Goal: Information Seeking & Learning: Learn about a topic

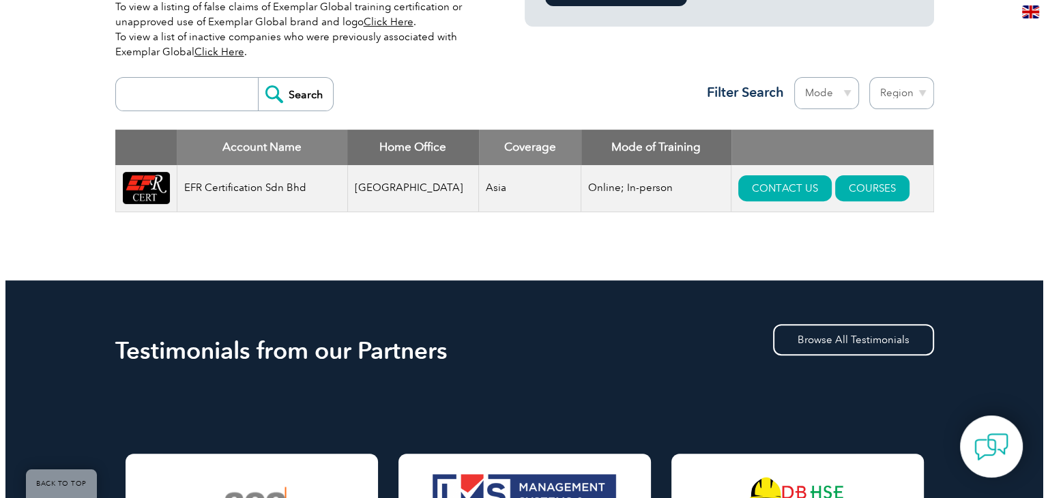
scroll to position [478, 0]
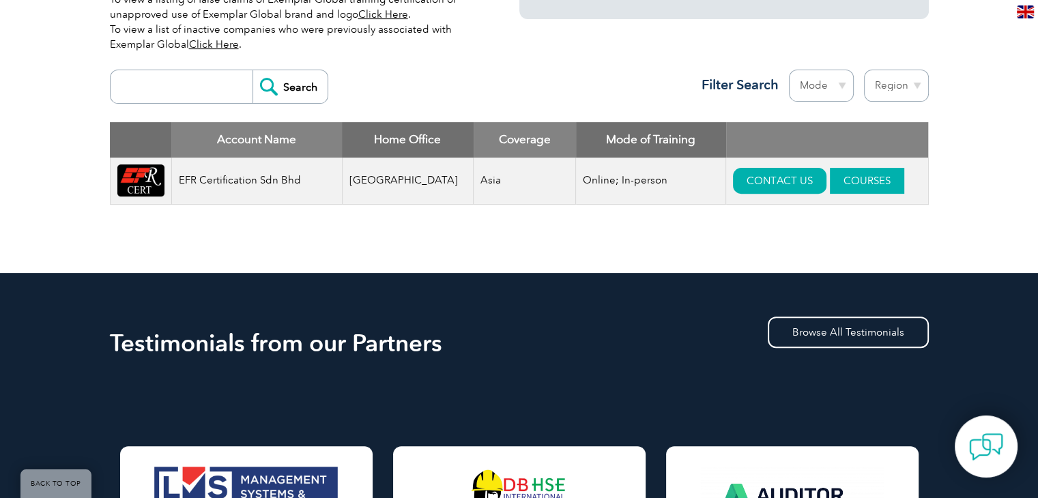
click at [839, 177] on link "COURSES" at bounding box center [867, 181] width 74 height 26
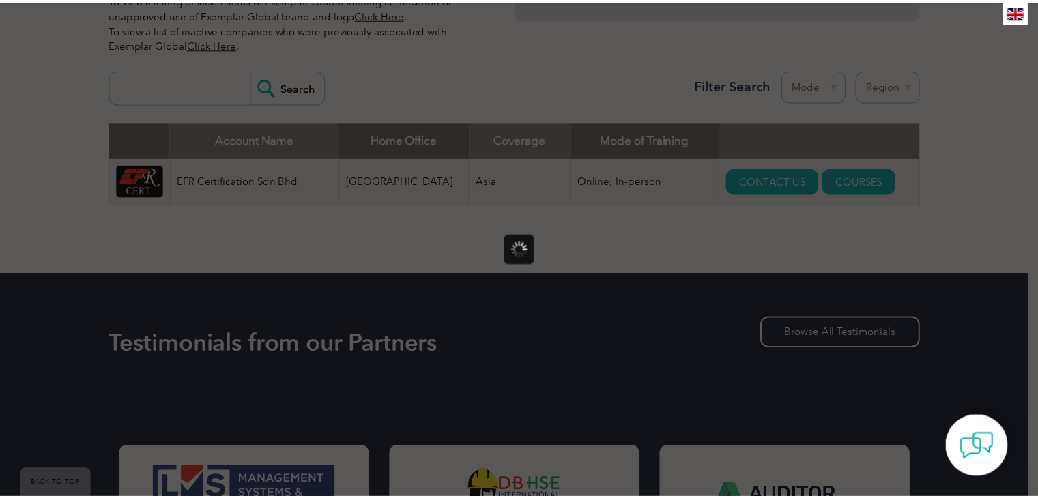
scroll to position [0, 0]
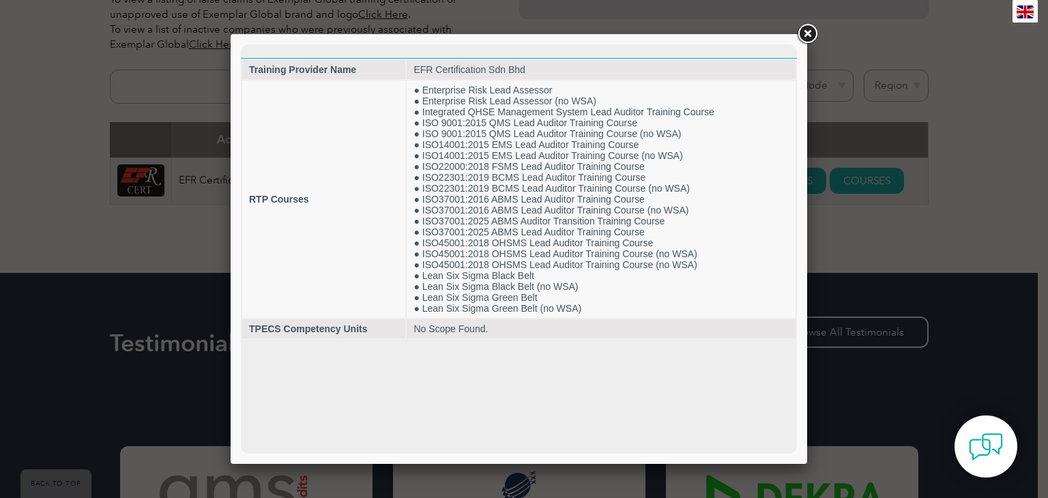
click at [808, 33] on link at bounding box center [807, 34] width 25 height 25
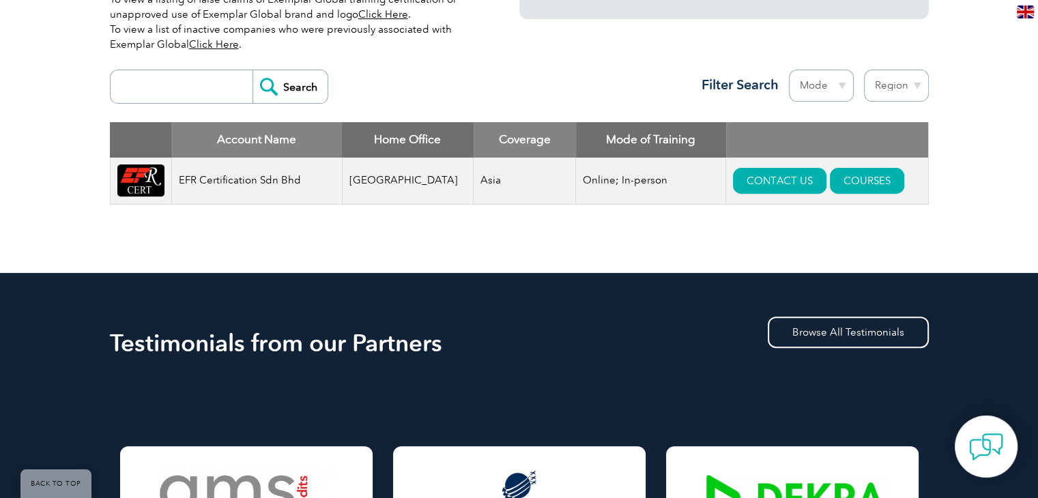
click at [171, 89] on input "search" at bounding box center [184, 86] width 135 height 33
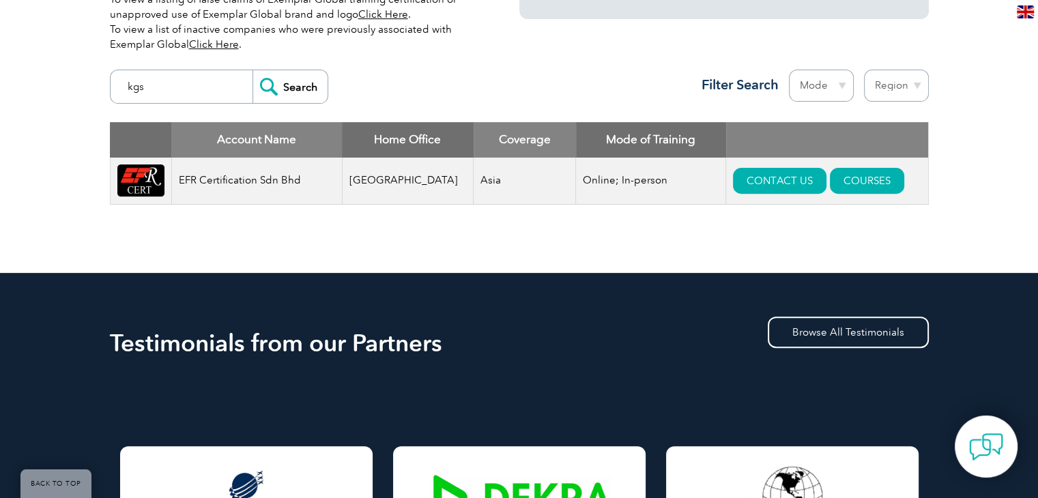
type input "kgs"
click at [289, 87] on input "Search" at bounding box center [289, 86] width 75 height 33
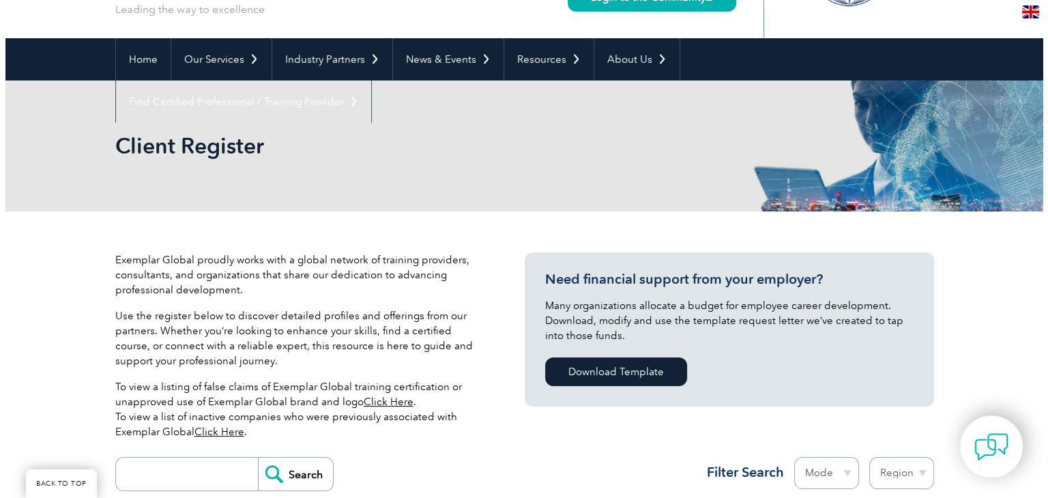
scroll to position [431, 0]
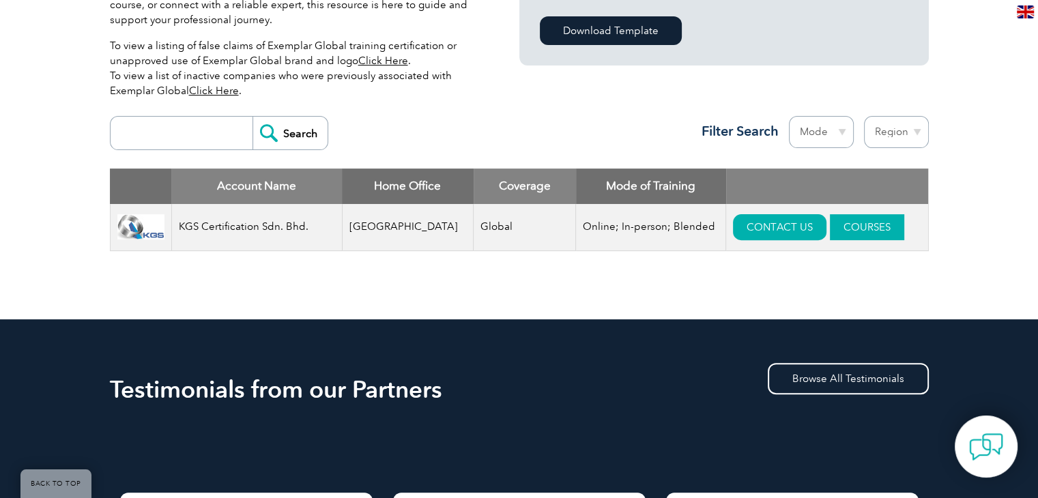
click at [845, 224] on link "COURSES" at bounding box center [867, 227] width 74 height 26
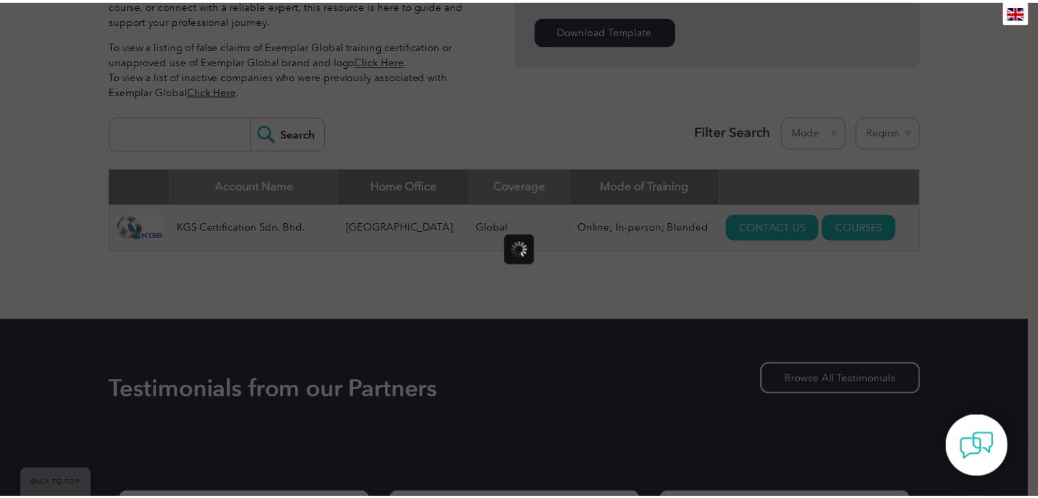
scroll to position [0, 0]
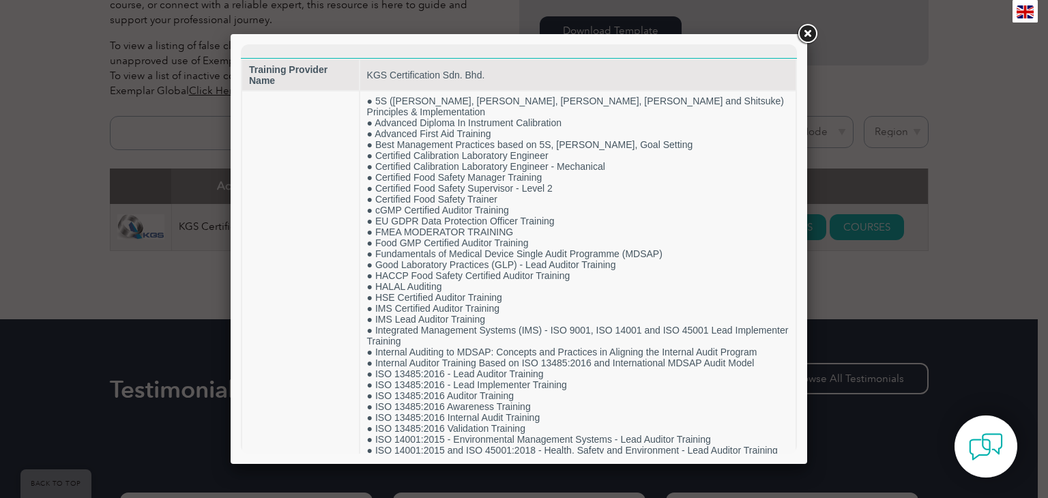
click at [808, 35] on link at bounding box center [807, 34] width 25 height 25
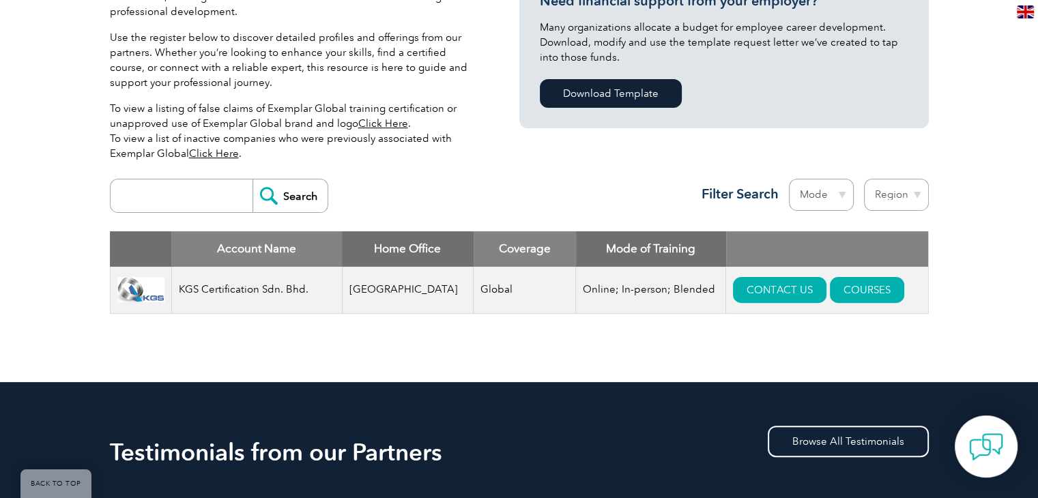
scroll to position [295, 0]
